Goal: Check status: Check status

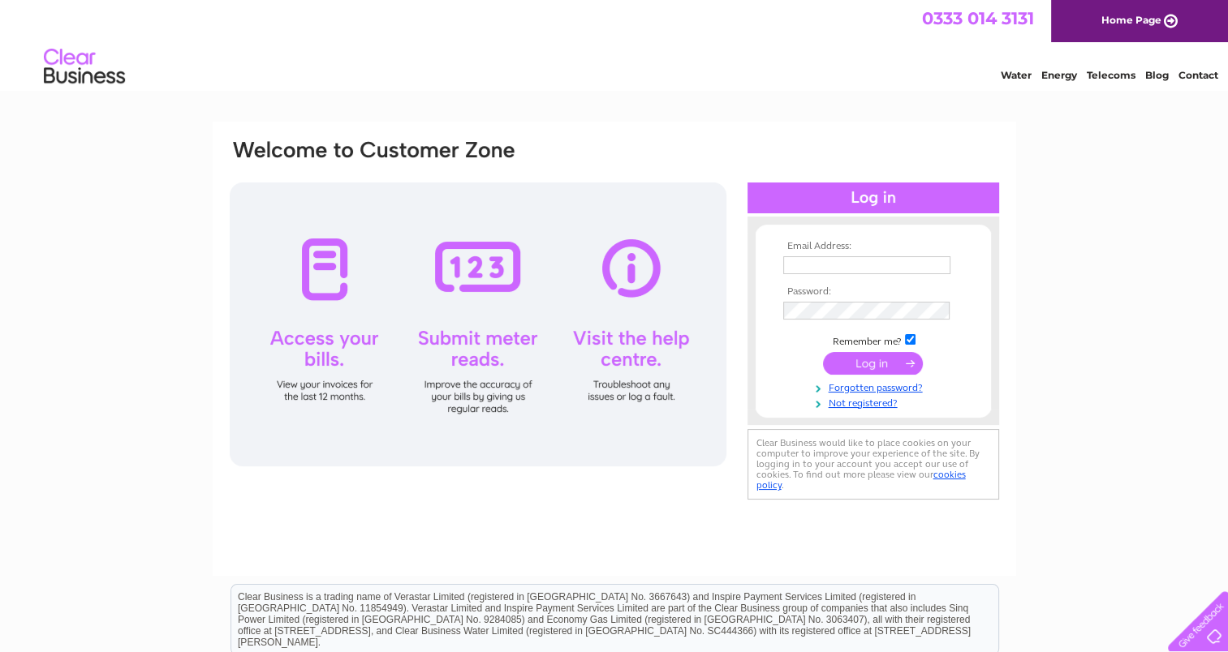
type input "egil@corepilatesstudios.co.uk"
click at [881, 368] on input "submit" at bounding box center [873, 363] width 100 height 23
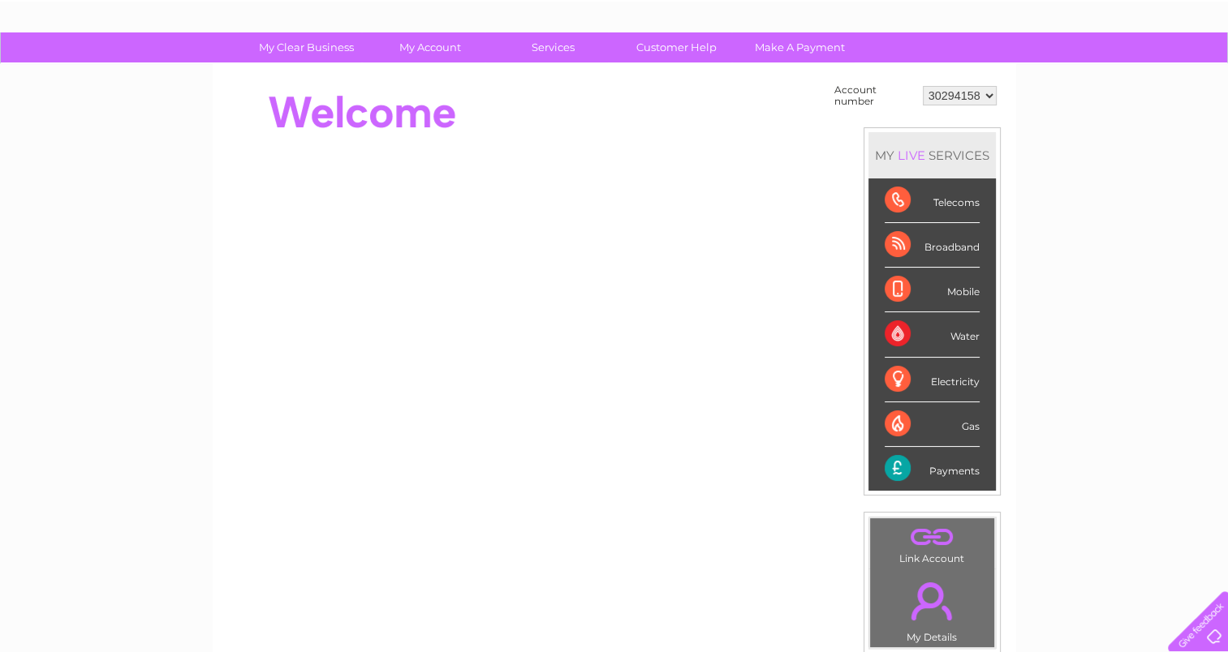
scroll to position [88, 0]
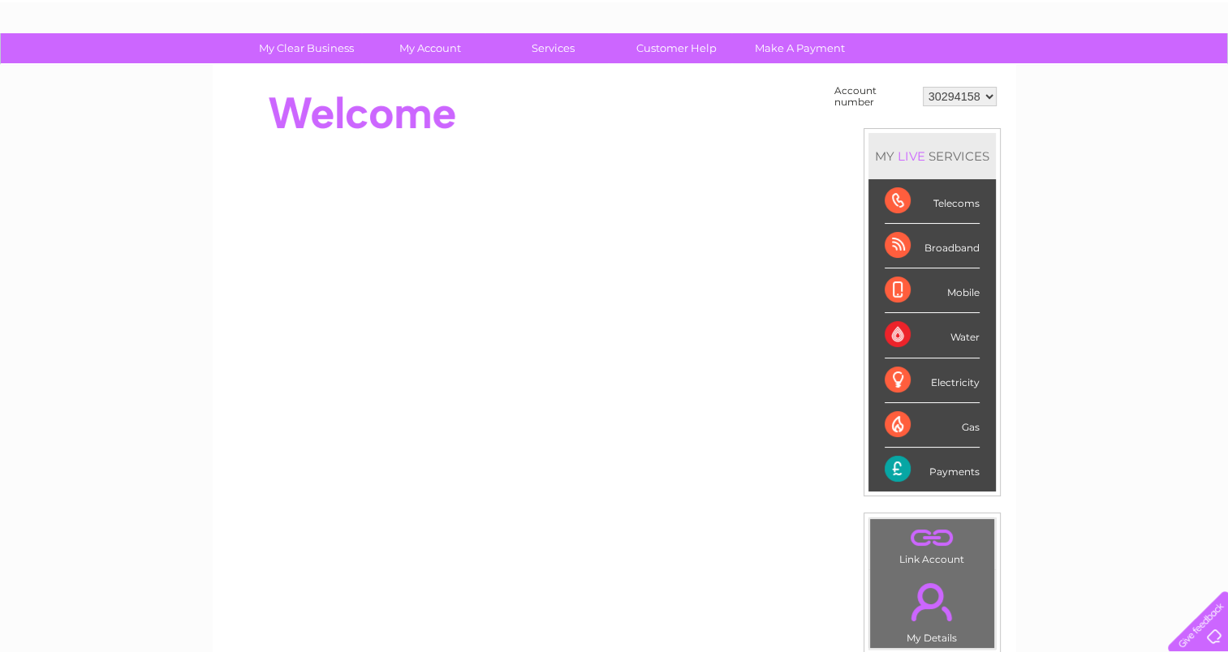
click at [988, 88] on select "30294158" at bounding box center [960, 96] width 74 height 19
click at [1043, 117] on div "My Clear Business Login Details My Details My Preferences Link Account My Accou…" at bounding box center [614, 490] width 1228 height 915
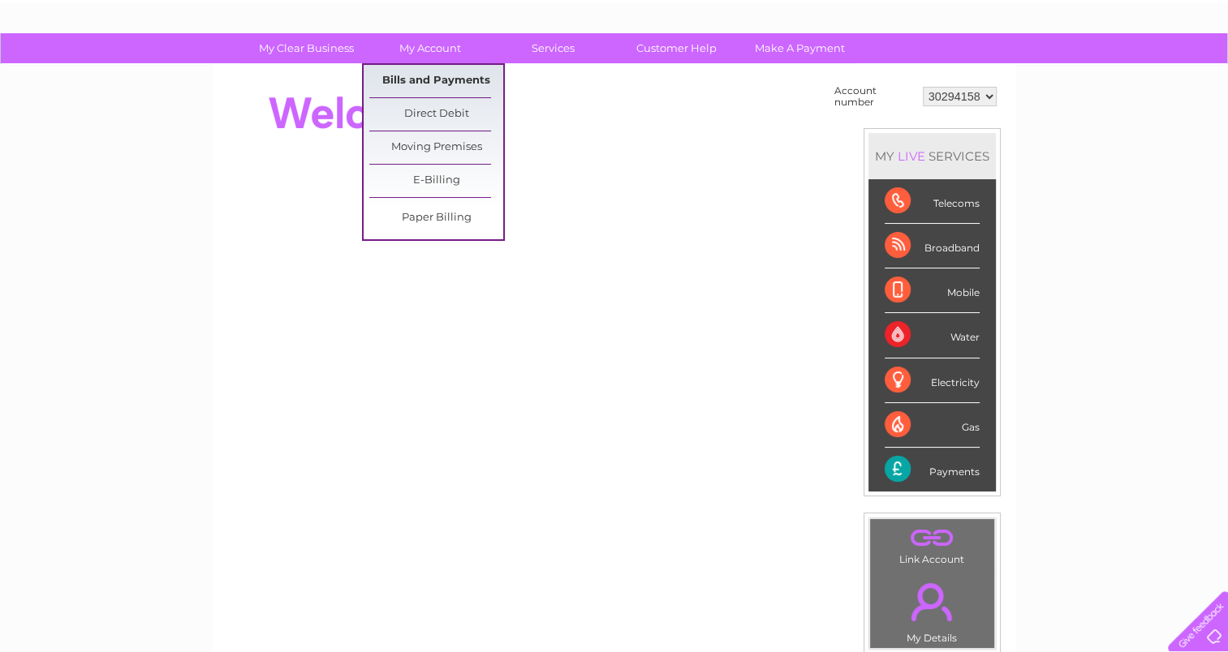
click at [432, 75] on link "Bills and Payments" at bounding box center [436, 81] width 134 height 32
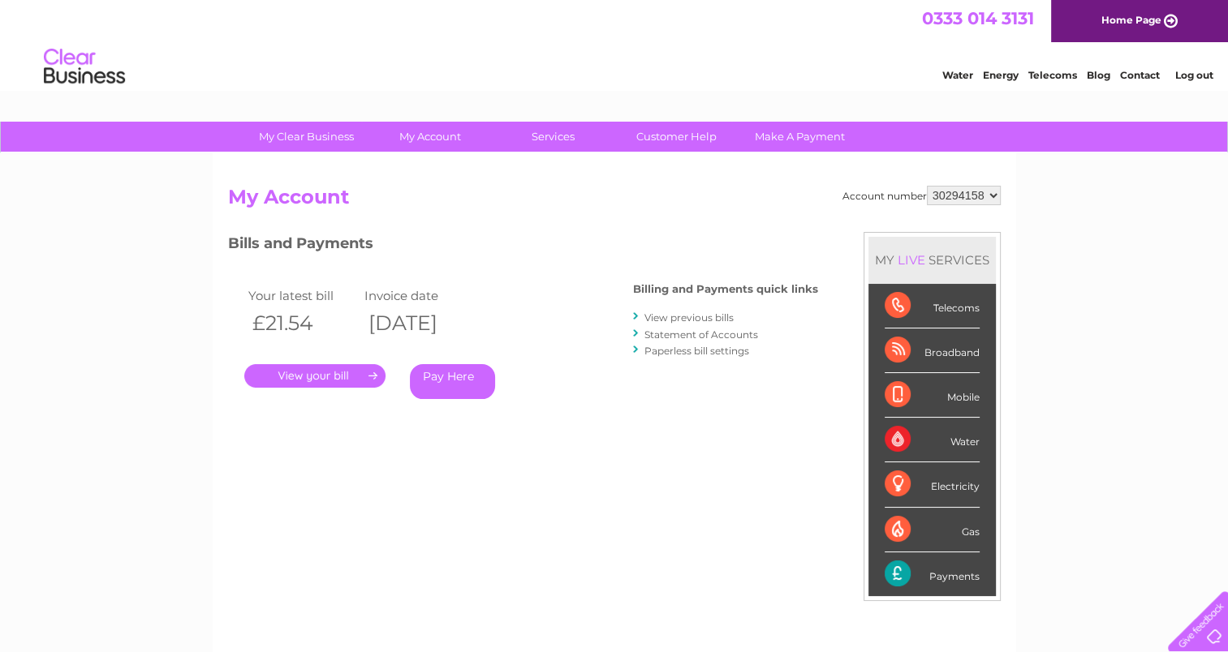
click at [950, 197] on select "30294158" at bounding box center [964, 195] width 74 height 19
